Goal: Information Seeking & Learning: Learn about a topic

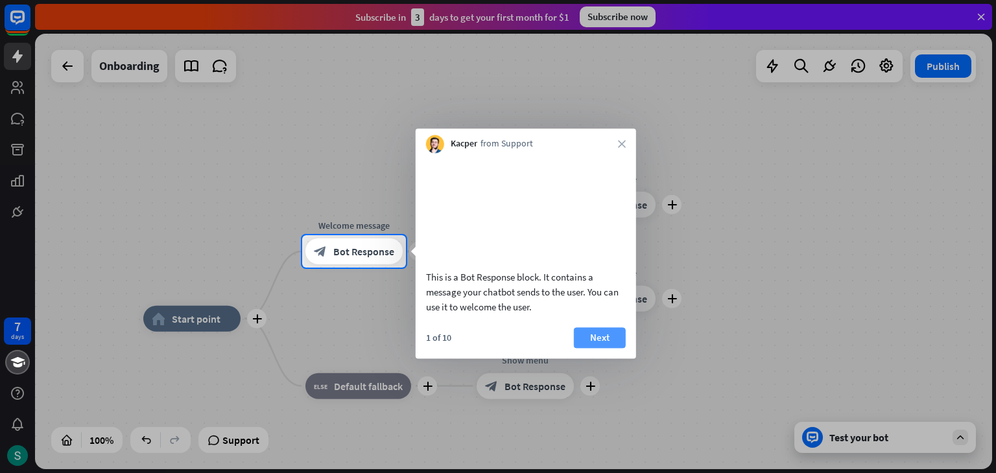
click at [586, 348] on button "Next" at bounding box center [600, 337] width 52 height 21
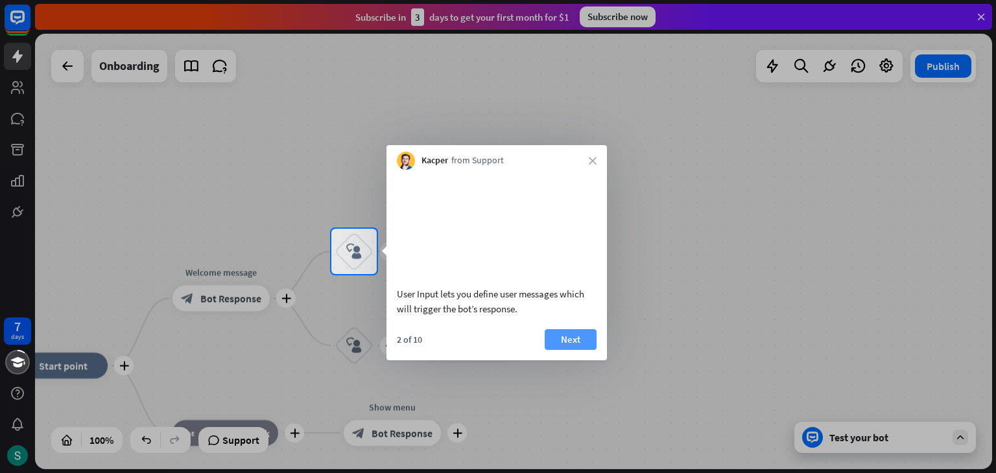
click at [563, 333] on button "Next" at bounding box center [570, 339] width 52 height 21
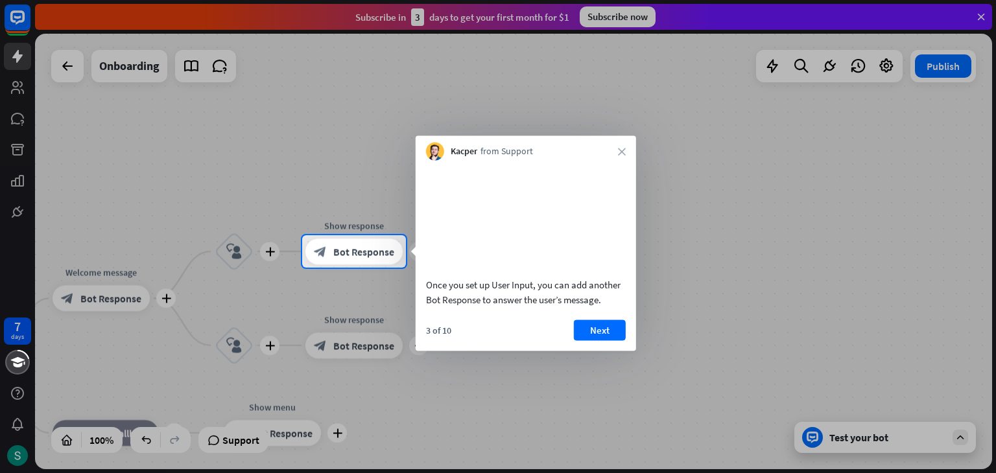
click at [596, 335] on div "Once you set up User Input, you can add another Bot Response to answer the user…" at bounding box center [525, 256] width 220 height 191
click at [596, 340] on button "Next" at bounding box center [600, 330] width 52 height 21
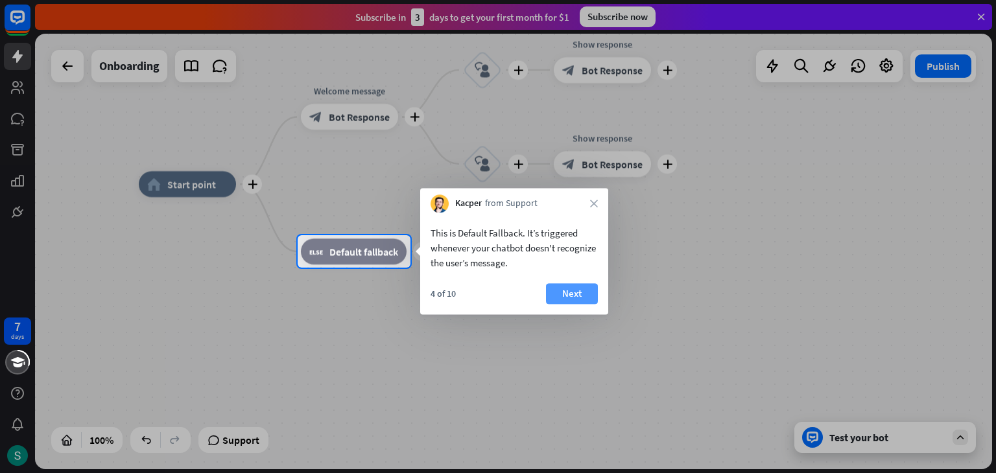
click at [563, 294] on button "Next" at bounding box center [572, 293] width 52 height 21
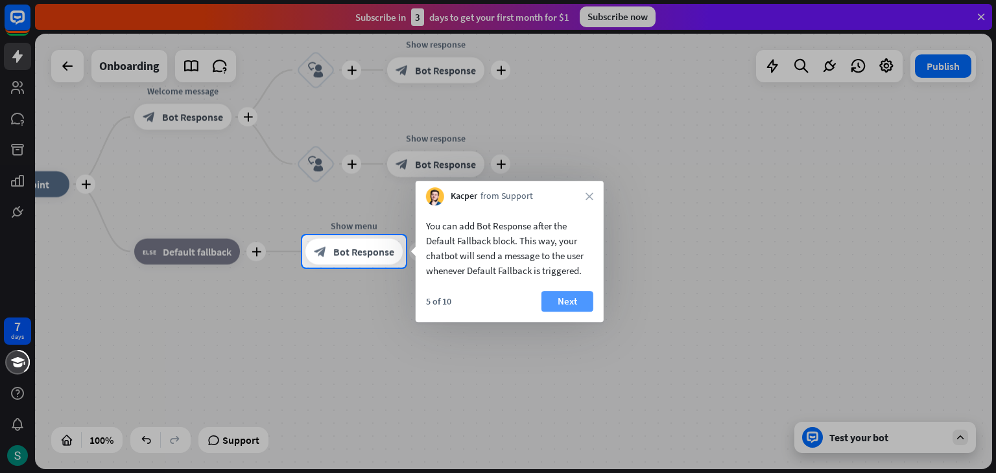
click at [568, 298] on button "Next" at bounding box center [567, 301] width 52 height 21
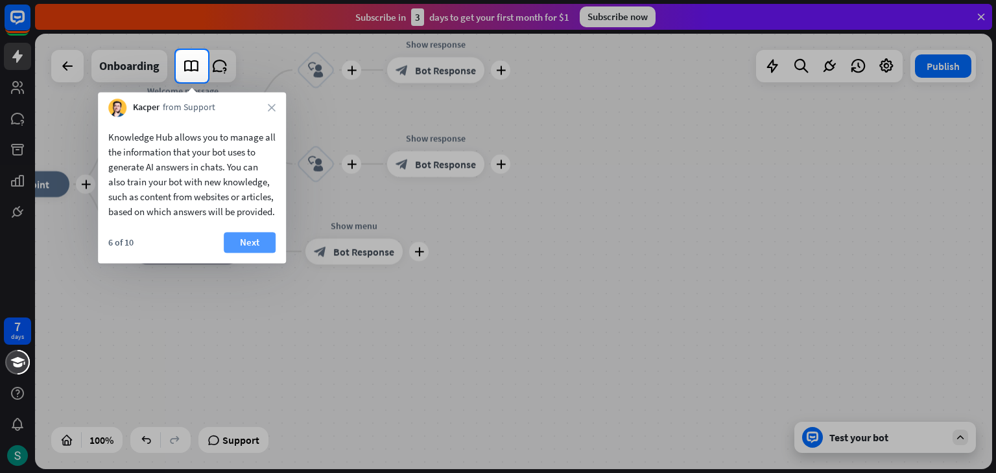
click at [243, 253] on button "Next" at bounding box center [250, 242] width 52 height 21
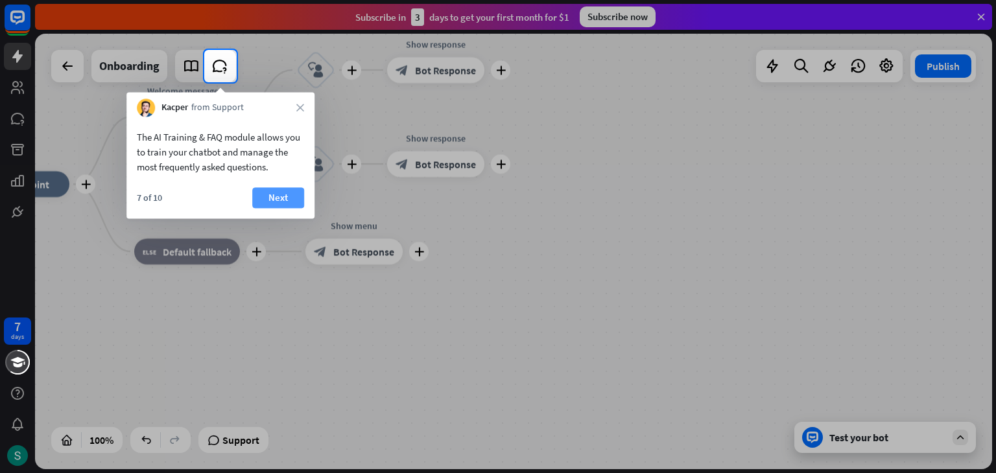
click at [269, 198] on button "Next" at bounding box center [278, 197] width 52 height 21
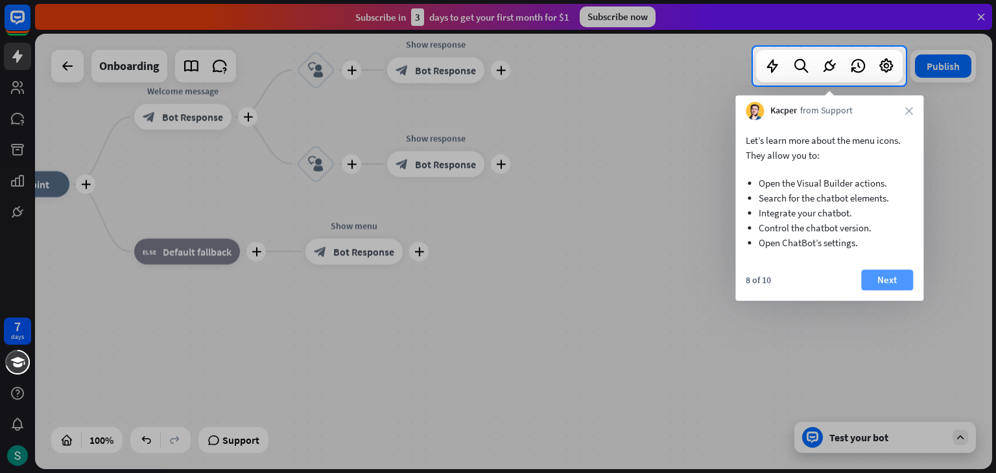
click at [885, 283] on button "Next" at bounding box center [887, 280] width 52 height 21
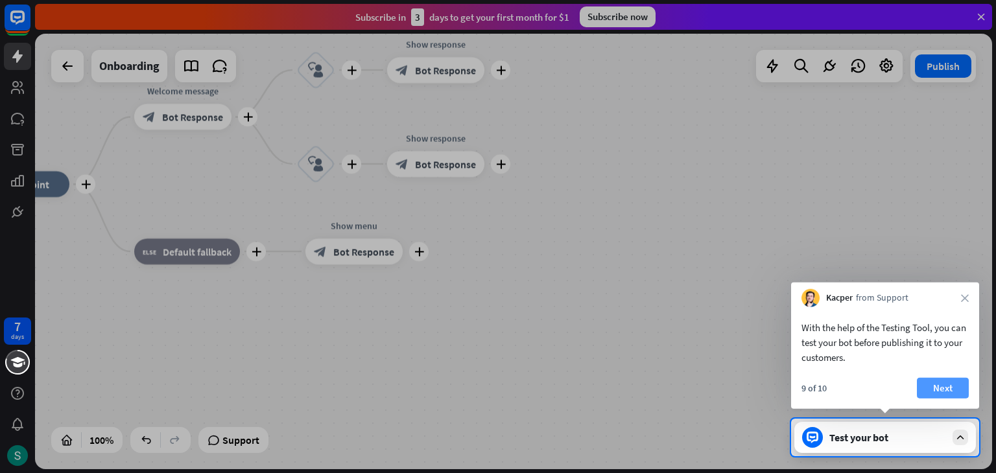
click at [950, 389] on button "Next" at bounding box center [942, 388] width 52 height 21
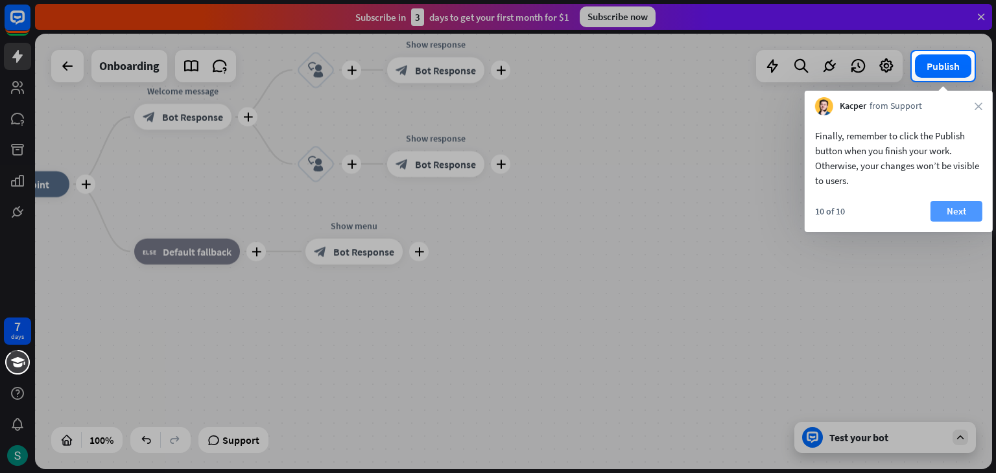
click at [977, 221] on button "Next" at bounding box center [956, 211] width 52 height 21
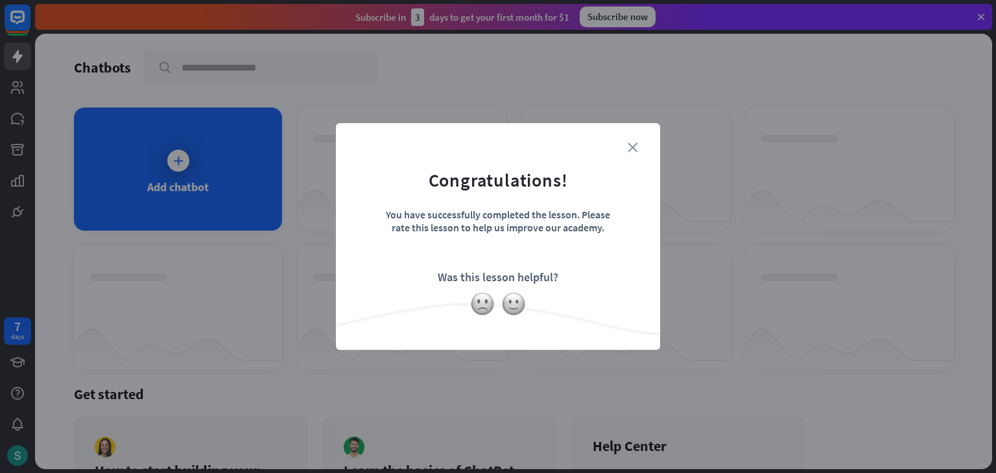
click at [630, 146] on icon "close" at bounding box center [632, 148] width 10 height 10
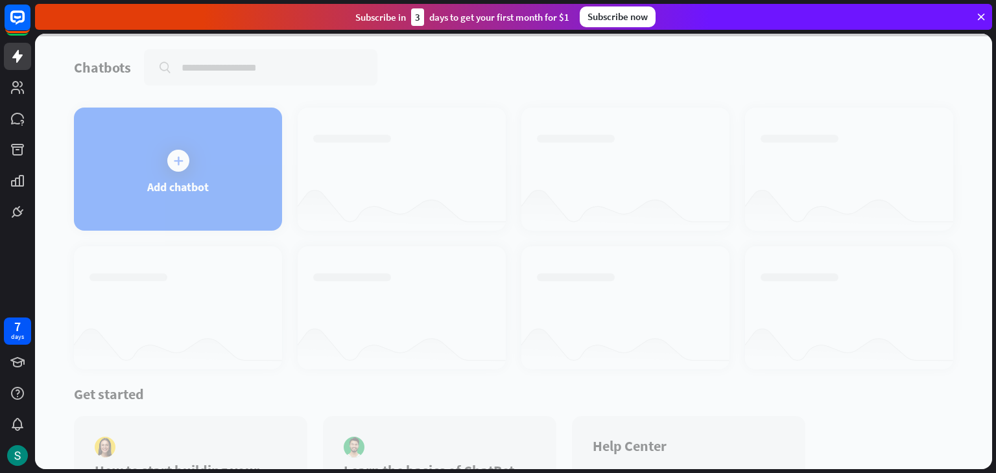
click at [189, 160] on div at bounding box center [513, 252] width 957 height 436
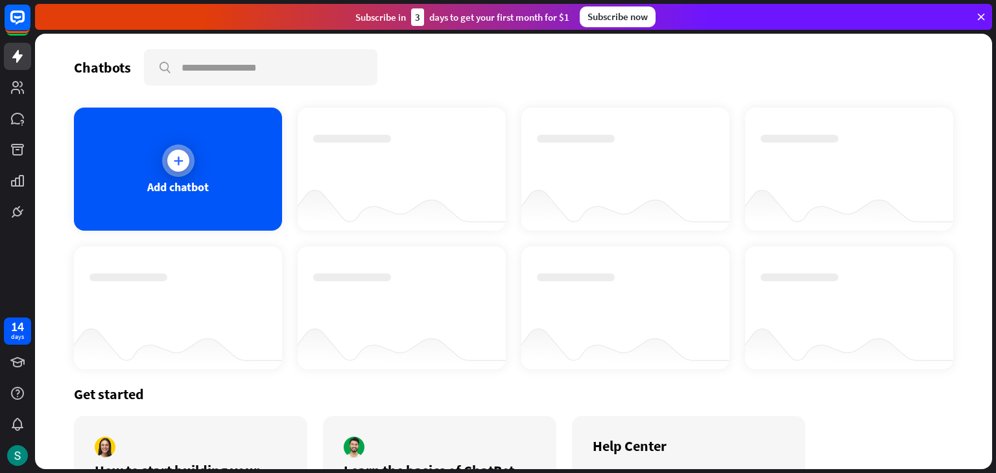
click at [173, 187] on div "Add chatbot" at bounding box center [178, 187] width 62 height 15
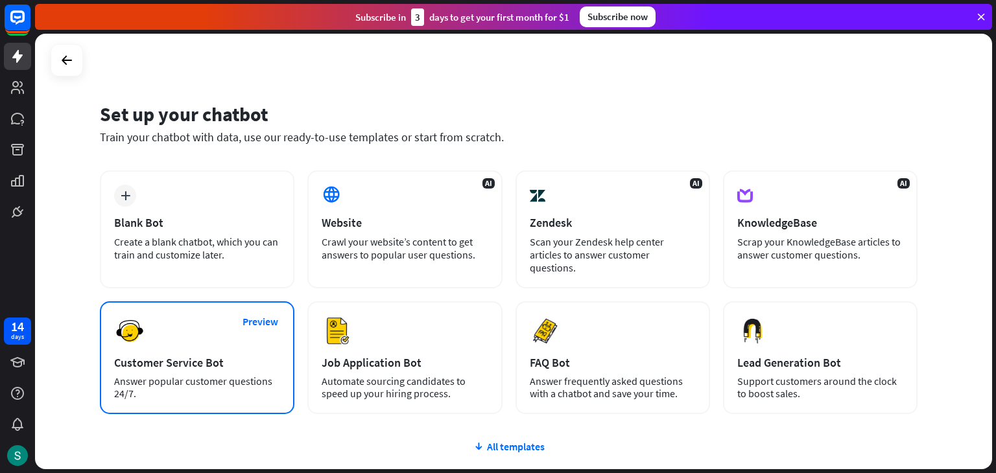
click at [172, 329] on div "Preview Customer Service Bot Answer popular customer questions 24/7." at bounding box center [197, 357] width 194 height 113
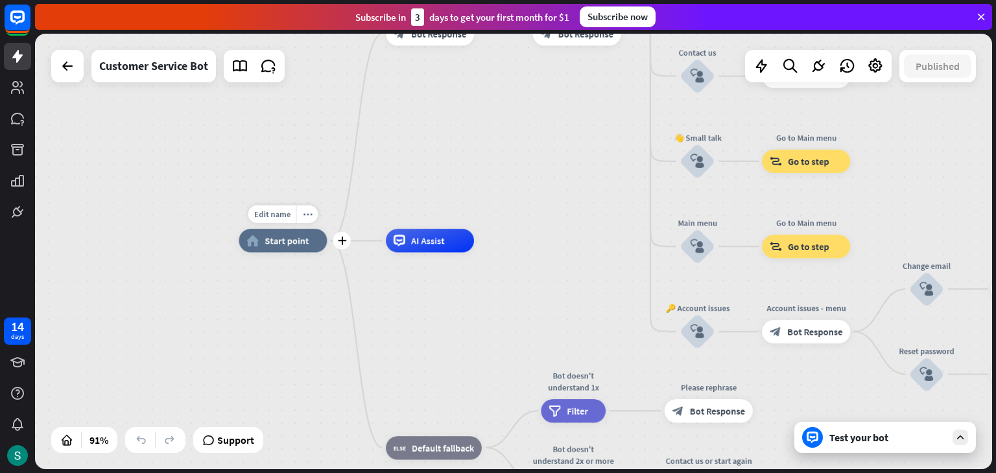
click at [286, 248] on div "home_2 Start point" at bounding box center [283, 240] width 88 height 23
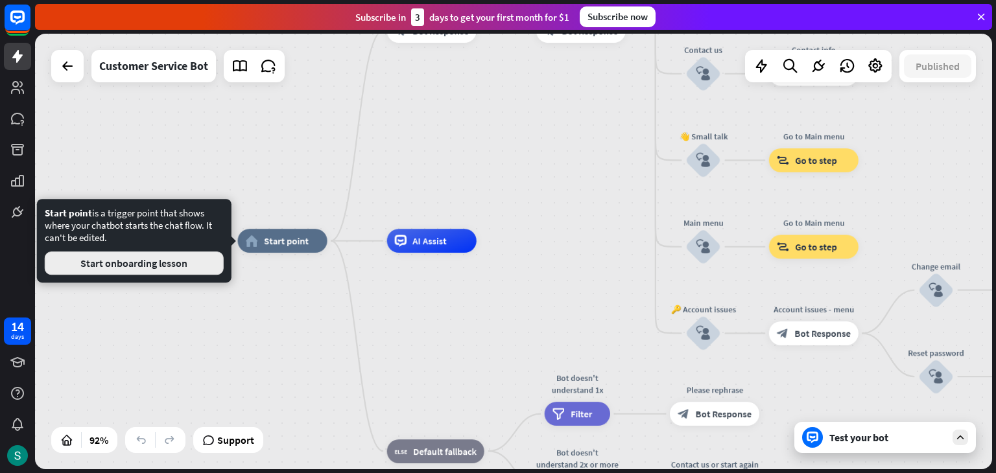
click at [130, 257] on button "Start onboarding lesson" at bounding box center [134, 262] width 179 height 23
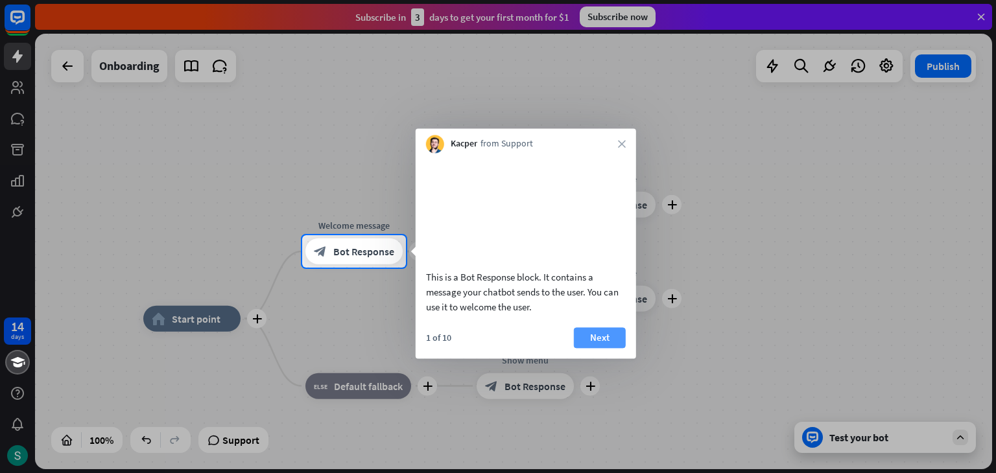
click at [596, 348] on button "Next" at bounding box center [600, 337] width 52 height 21
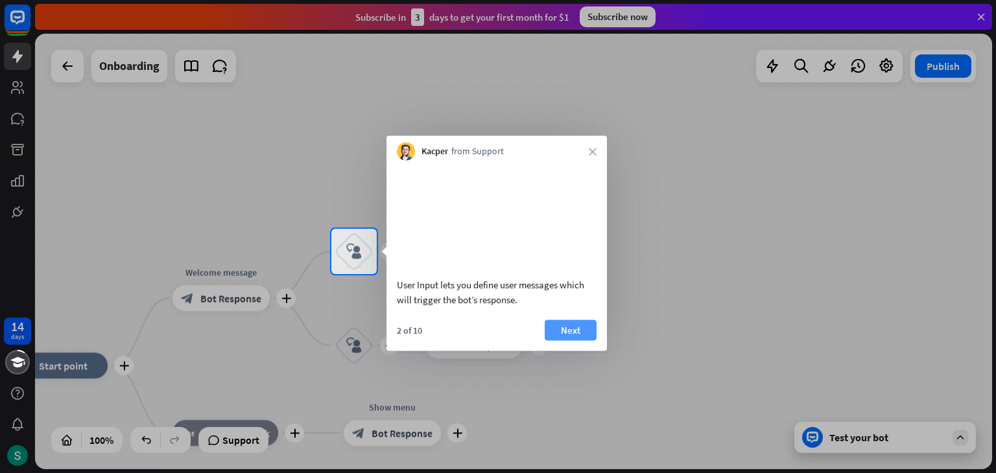
click at [563, 340] on button "Next" at bounding box center [570, 330] width 52 height 21
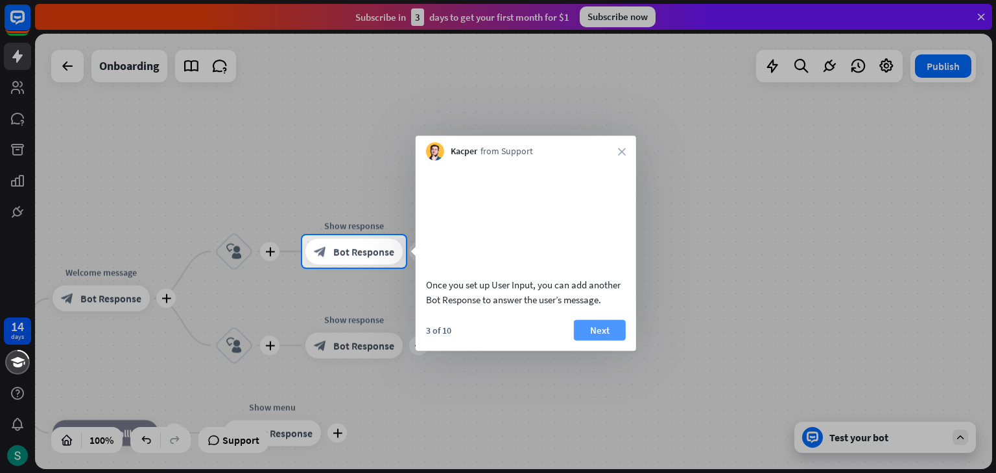
click at [588, 340] on button "Next" at bounding box center [600, 330] width 52 height 21
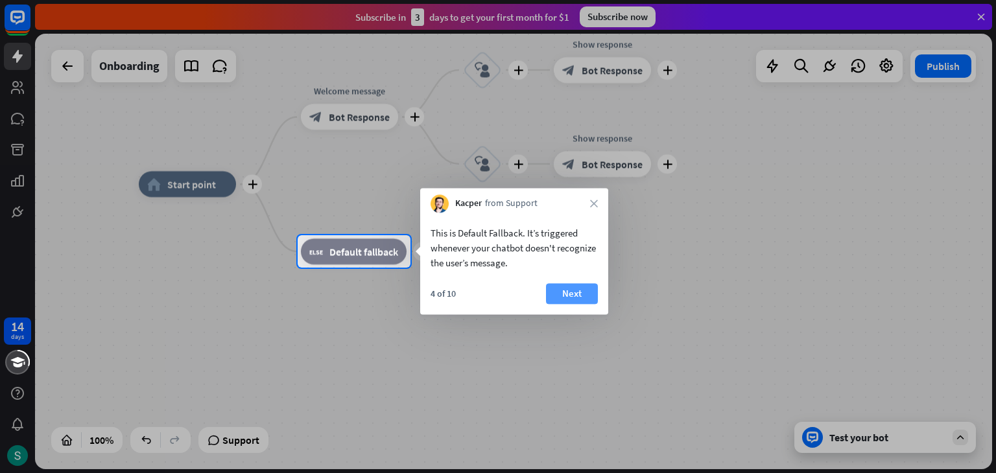
click at [572, 299] on button "Next" at bounding box center [572, 293] width 52 height 21
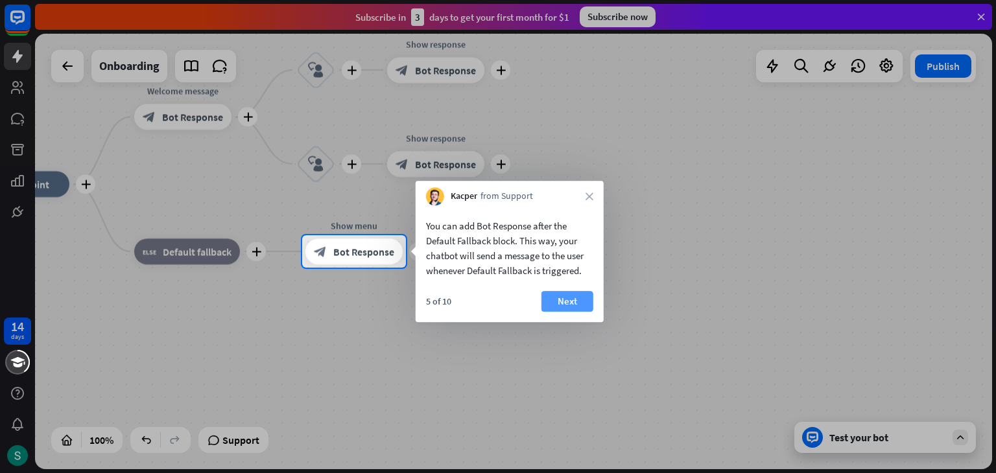
click at [580, 299] on button "Next" at bounding box center [567, 301] width 52 height 21
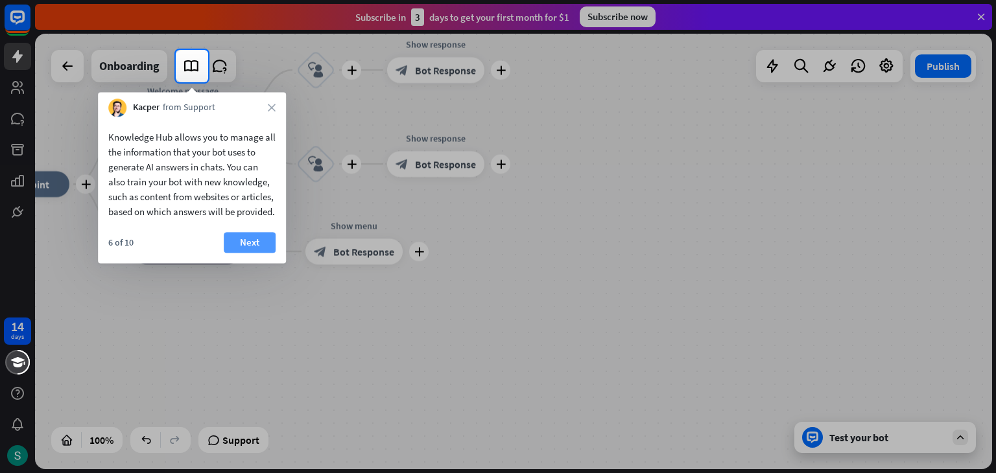
click at [241, 253] on button "Next" at bounding box center [250, 242] width 52 height 21
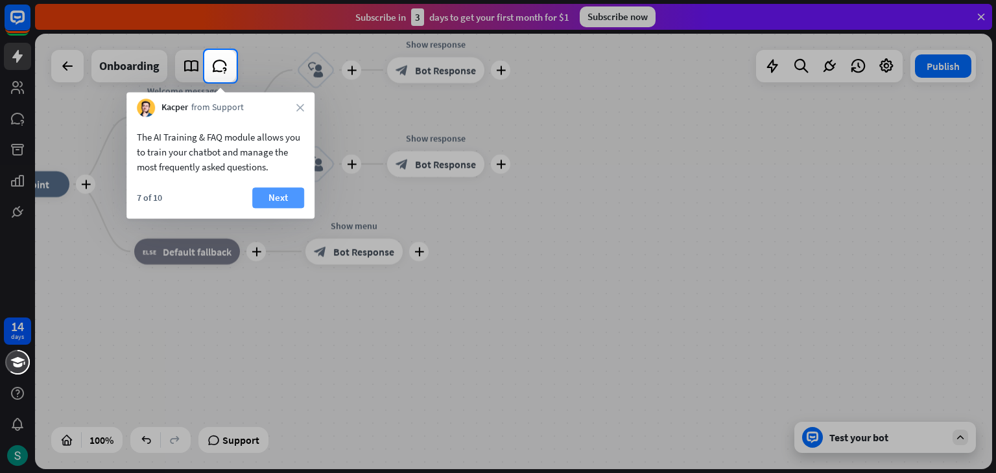
click at [292, 200] on button "Next" at bounding box center [278, 197] width 52 height 21
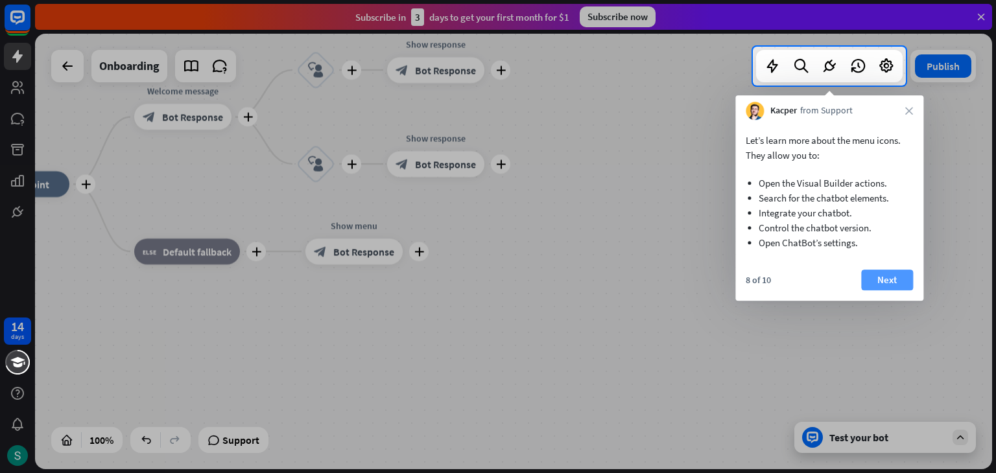
click at [871, 283] on button "Next" at bounding box center [887, 280] width 52 height 21
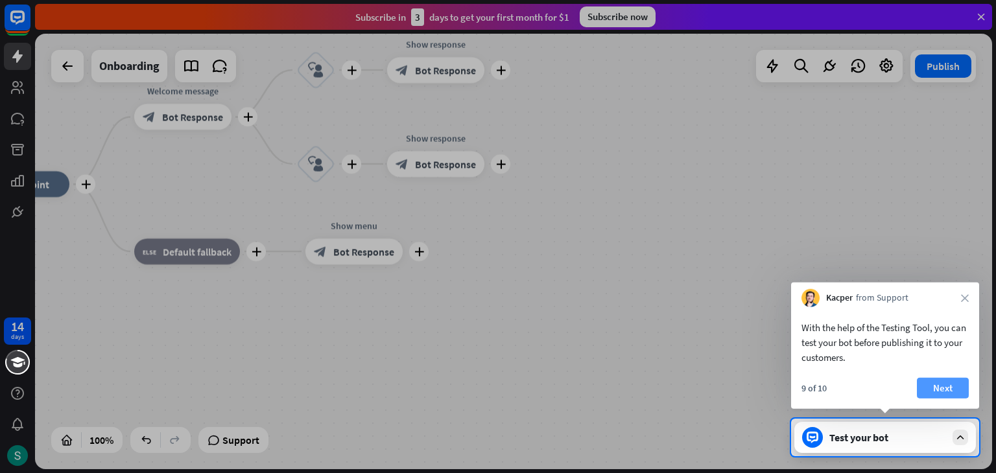
click at [931, 390] on button "Next" at bounding box center [942, 388] width 52 height 21
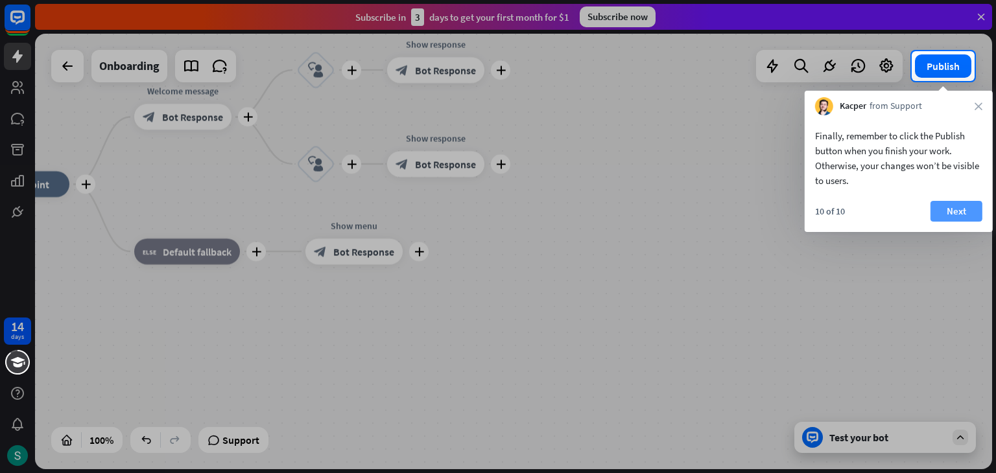
click at [956, 213] on button "Next" at bounding box center [956, 211] width 52 height 21
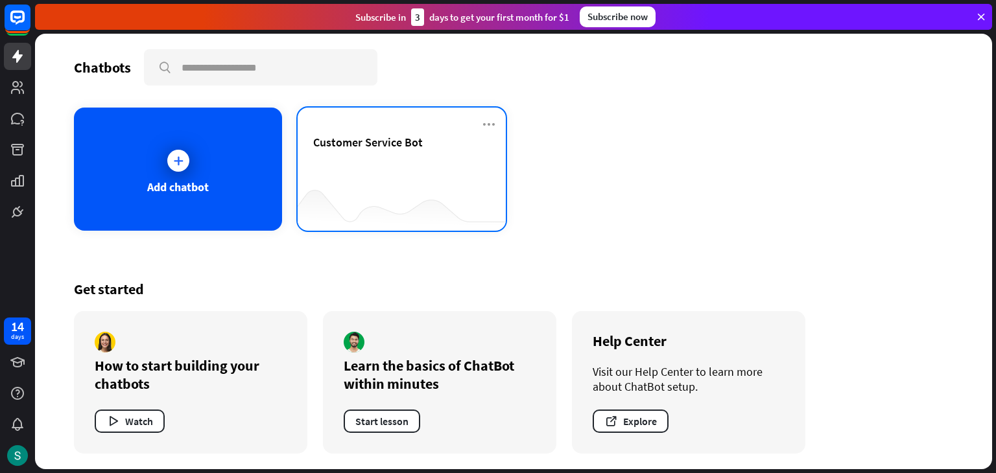
click at [338, 174] on div "Customer Service Bot" at bounding box center [401, 157] width 177 height 45
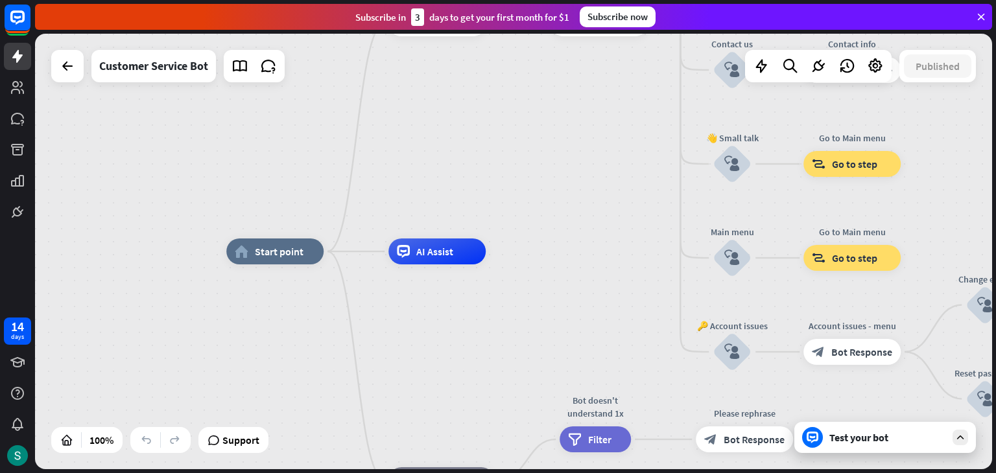
click at [819, 433] on div at bounding box center [812, 437] width 21 height 21
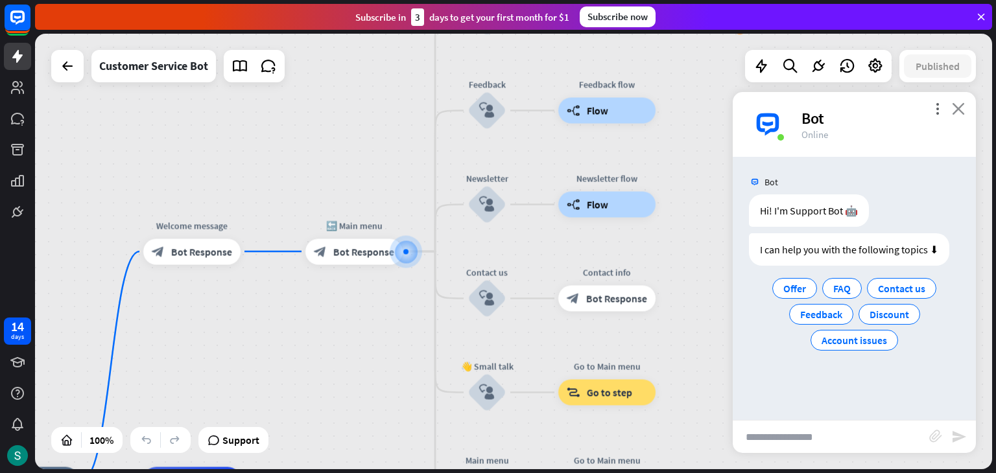
click at [958, 110] on icon "close" at bounding box center [957, 108] width 13 height 12
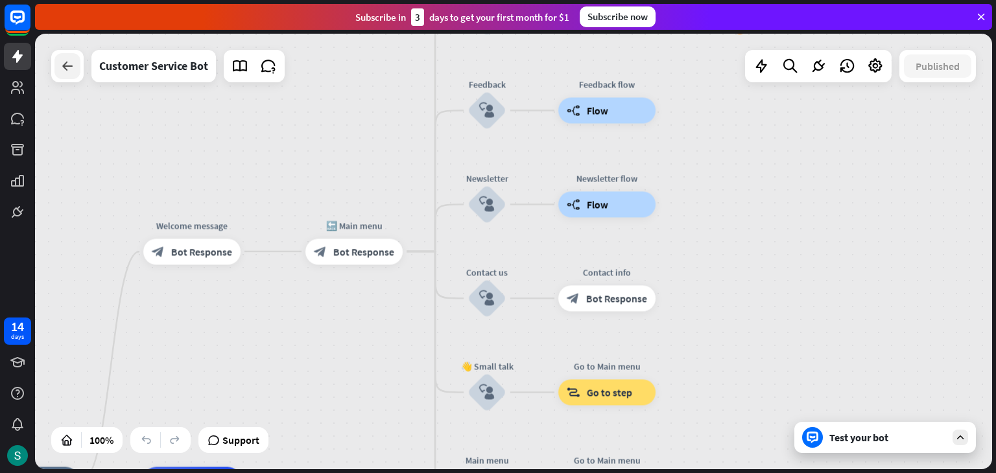
click at [65, 62] on icon at bounding box center [68, 66] width 16 height 16
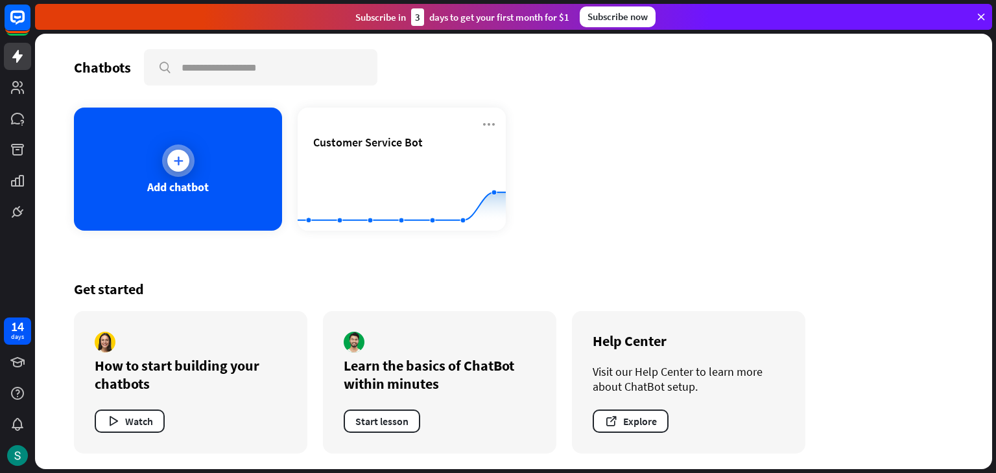
click at [198, 137] on div "Add chatbot" at bounding box center [178, 169] width 208 height 123
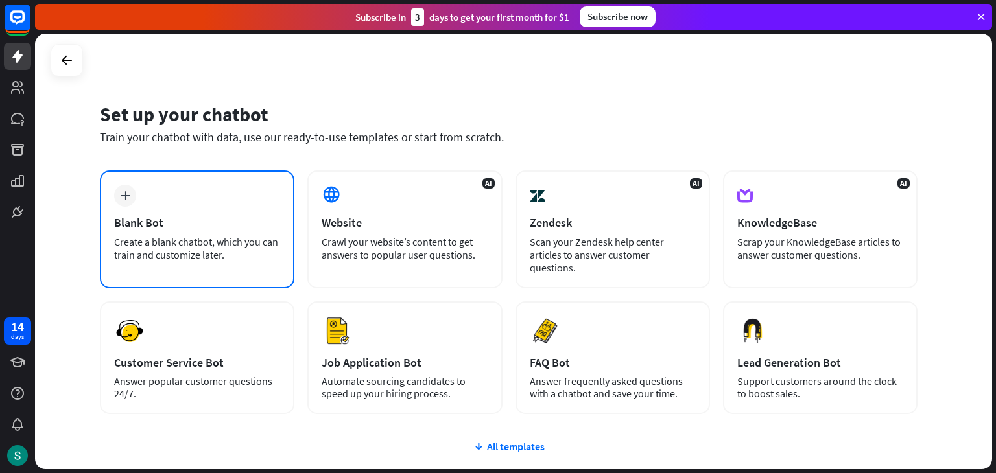
click at [192, 242] on div "Create a blank chatbot, which you can train and customize later." at bounding box center [197, 248] width 166 height 26
